Goal: Task Accomplishment & Management: Use online tool/utility

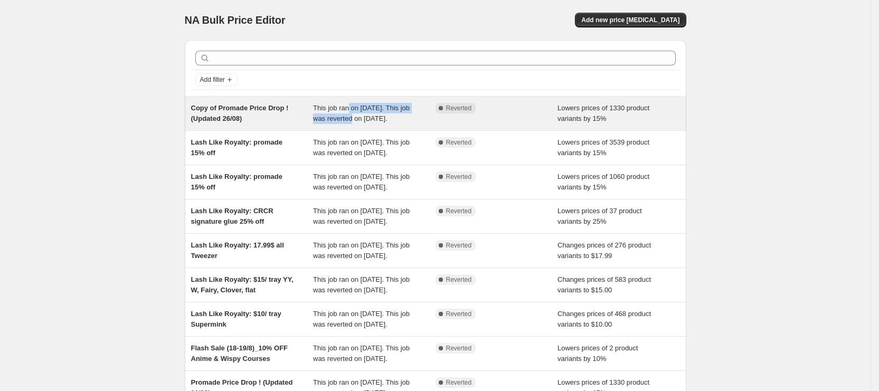
click at [352, 112] on div "This job ran on August 26, 2025. This job was reverted on August 29, 2025." at bounding box center [374, 113] width 123 height 21
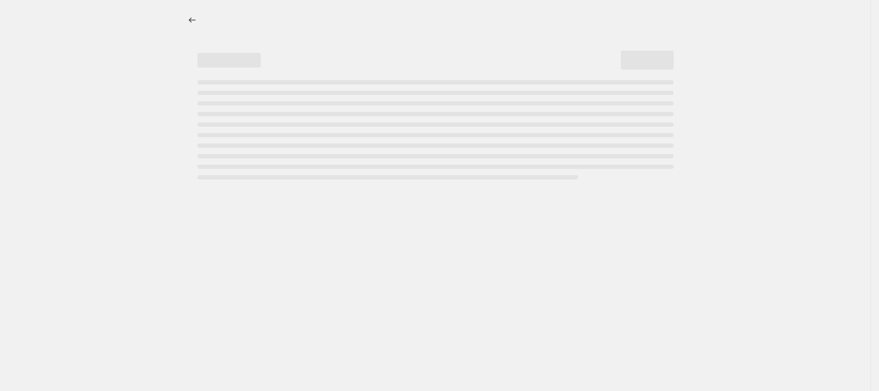
select select "percentage"
select select "collection"
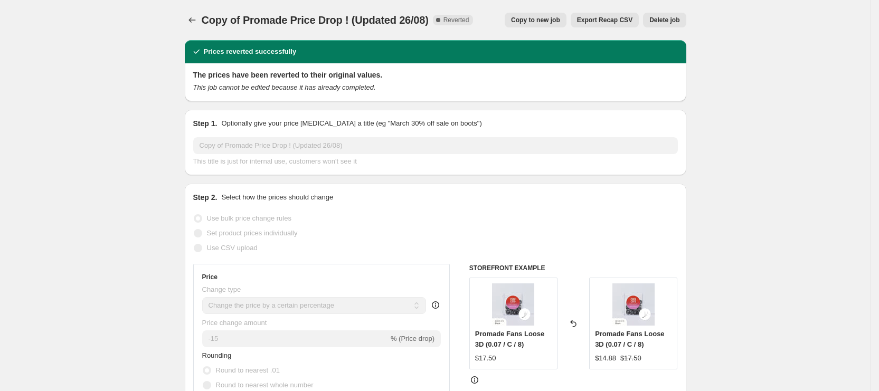
click at [540, 21] on span "Copy to new job" at bounding box center [535, 20] width 49 height 8
select select "percentage"
select select "collection"
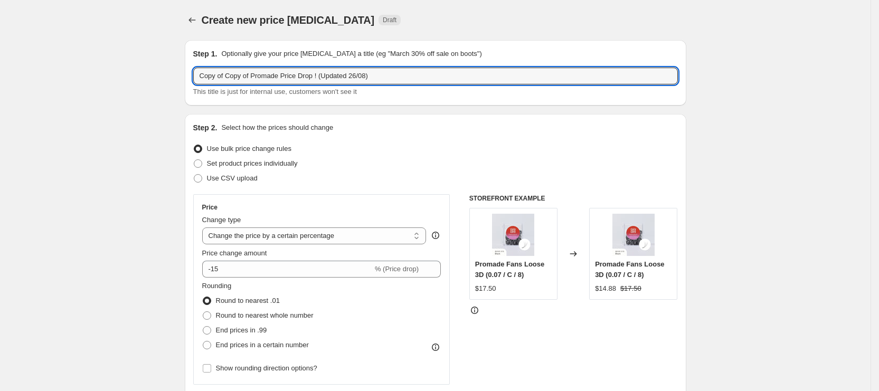
drag, startPoint x: 255, startPoint y: 80, endPoint x: 139, endPoint y: 62, distance: 117.1
drag, startPoint x: 306, startPoint y: 80, endPoint x: 299, endPoint y: 81, distance: 6.9
click at [299, 81] on input "Promade Price Drop ! (Updated 26/08)" at bounding box center [435, 76] width 485 height 17
click at [309, 79] on input "Promade Price Drop ! (Updated 3/08)" at bounding box center [435, 76] width 485 height 17
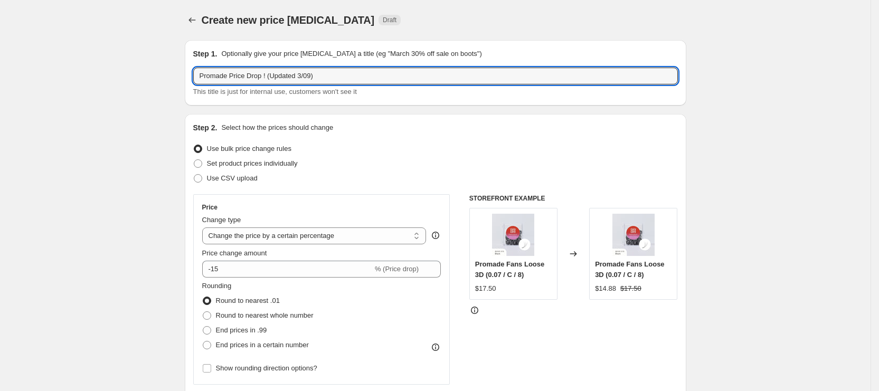
type input "Promade Price Drop ! (Updated 3/09)"
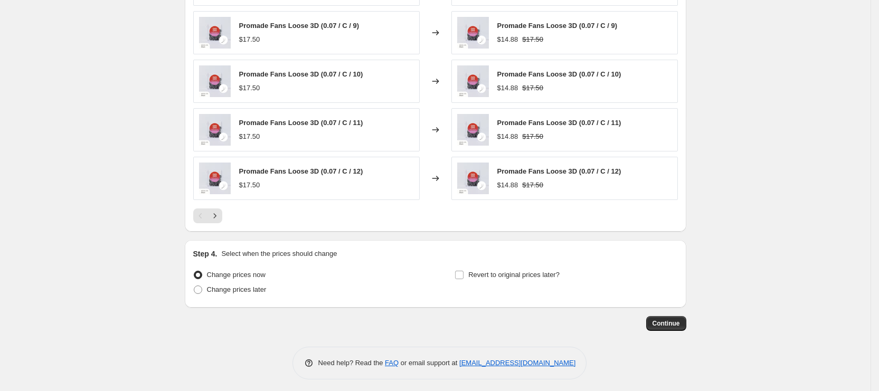
scroll to position [781, 0]
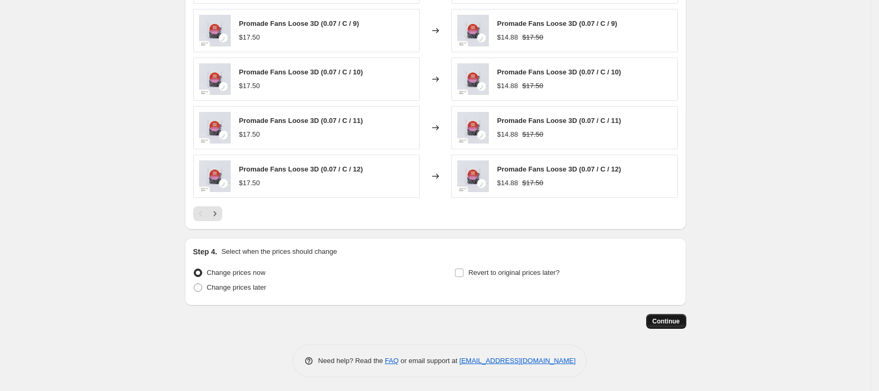
click at [680, 322] on span "Continue" at bounding box center [666, 321] width 27 height 8
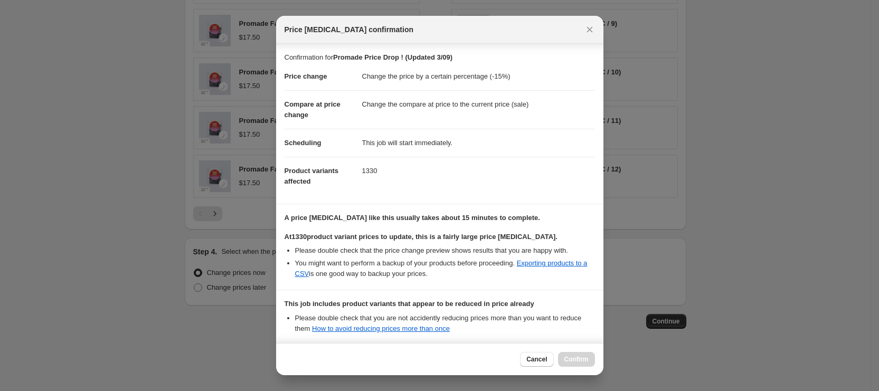
scroll to position [110, 0]
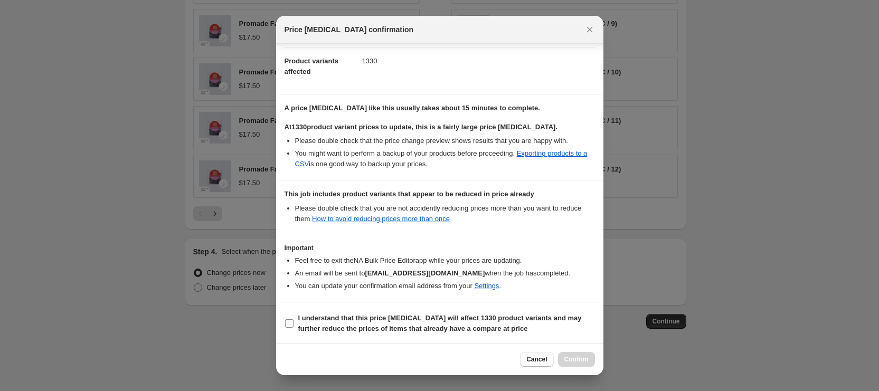
click at [356, 315] on b "I understand that this price change job will affect 1330 product variants and m…" at bounding box center [440, 323] width 284 height 18
click at [294, 319] on input "I understand that this price change job will affect 1330 product variants and m…" at bounding box center [289, 323] width 8 height 8
checkbox input "true"
click at [577, 357] on span "Confirm" at bounding box center [576, 359] width 24 height 8
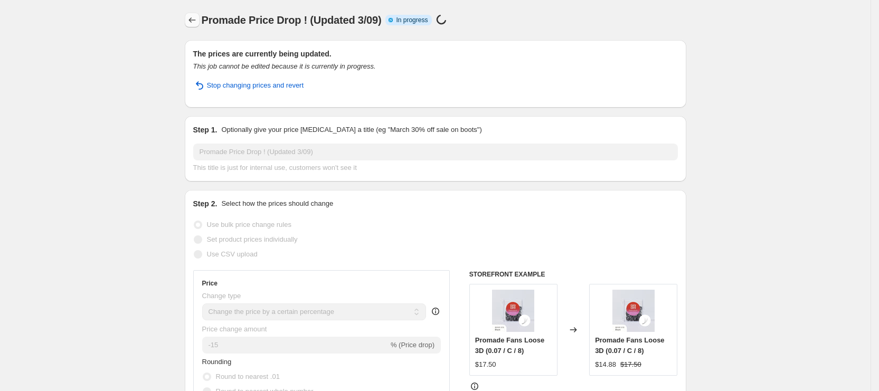
click at [197, 20] on icon "Price change jobs" at bounding box center [192, 20] width 11 height 11
